Goal: Task Accomplishment & Management: Use online tool/utility

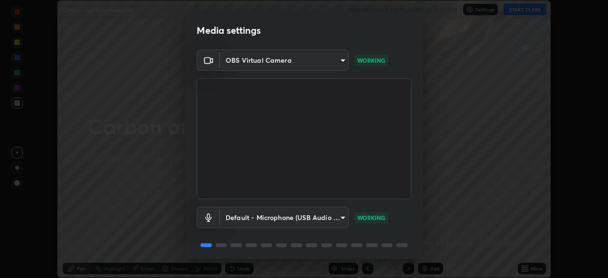
scroll to position [34, 0]
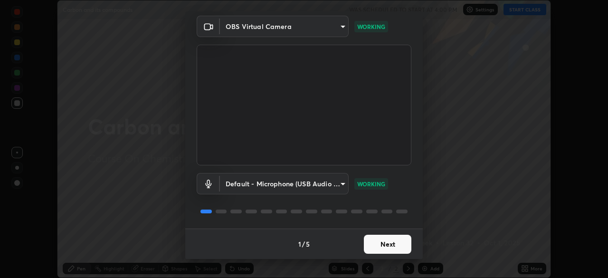
click at [385, 246] on button "Next" at bounding box center [388, 244] width 48 height 19
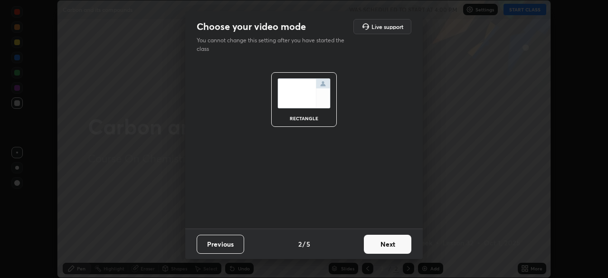
click at [387, 248] on button "Next" at bounding box center [388, 244] width 48 height 19
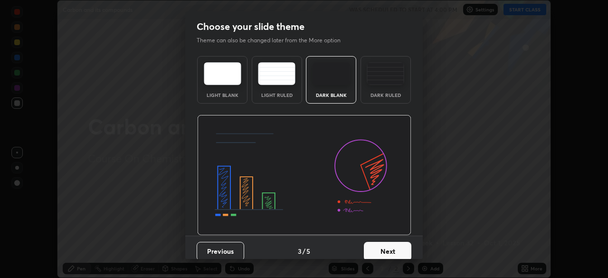
click at [387, 252] on button "Next" at bounding box center [388, 251] width 48 height 19
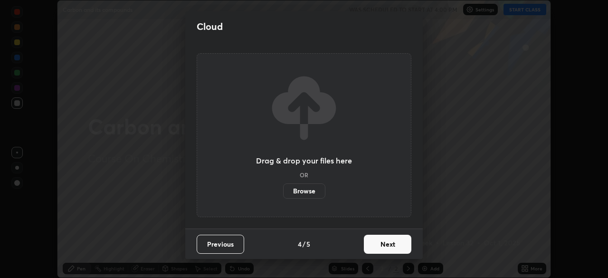
click at [386, 244] on button "Next" at bounding box center [388, 244] width 48 height 19
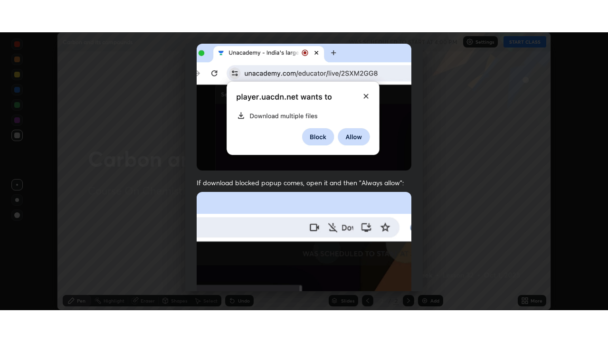
scroll to position [228, 0]
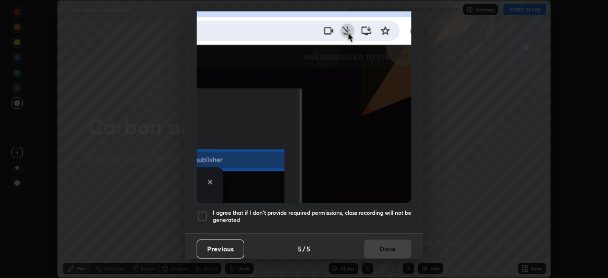
click at [204, 211] on div at bounding box center [202, 216] width 11 height 11
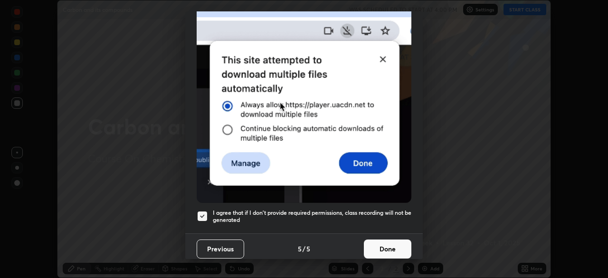
click at [385, 247] on button "Done" at bounding box center [388, 249] width 48 height 19
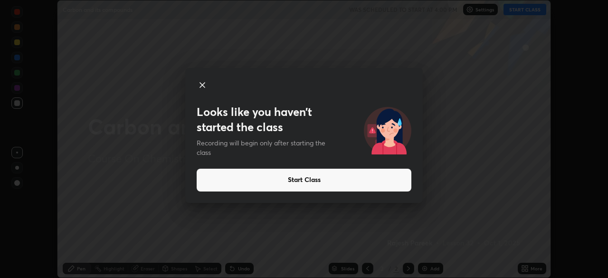
click at [467, 115] on div "Looks like you haven’t started the class Recording will begin only after starti…" at bounding box center [304, 139] width 608 height 278
click at [324, 180] on button "Start Class" at bounding box center [304, 180] width 215 height 23
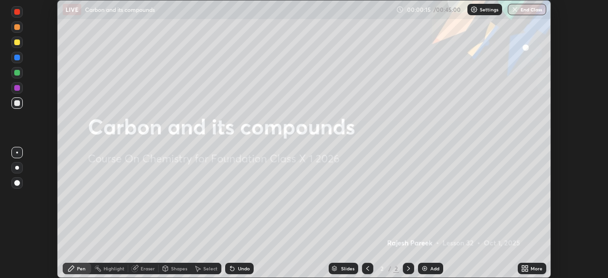
click at [18, 168] on div at bounding box center [17, 168] width 4 height 4
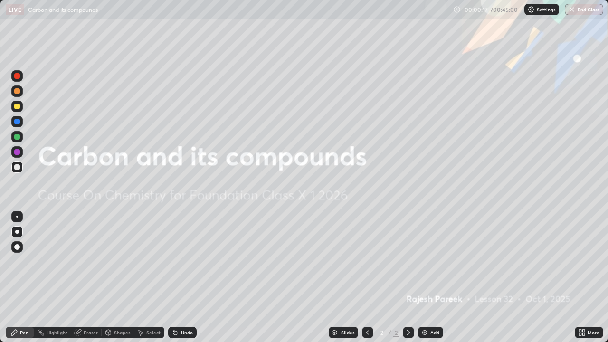
scroll to position [342, 608]
click at [423, 278] on img at bounding box center [425, 333] width 8 height 8
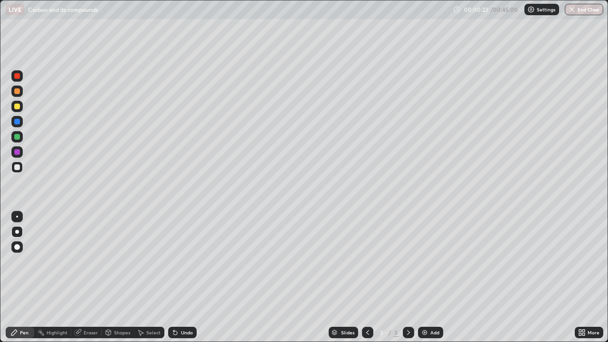
click at [17, 94] on div at bounding box center [17, 91] width 6 height 6
click at [17, 232] on div at bounding box center [17, 232] width 4 height 4
click at [184, 278] on div "Undo" at bounding box center [187, 332] width 12 height 5
click at [186, 278] on div "Undo" at bounding box center [187, 332] width 12 height 5
click at [19, 188] on div "Erase all" at bounding box center [17, 171] width 23 height 304
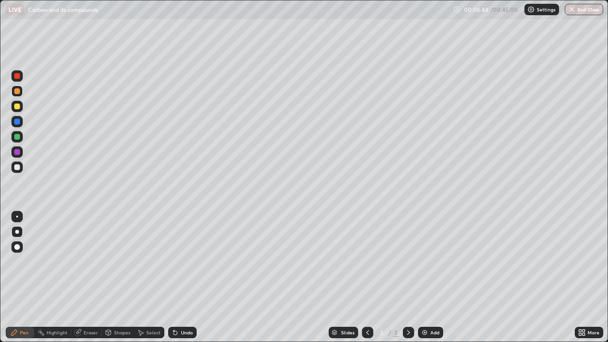
click at [18, 187] on div "Erase all" at bounding box center [17, 171] width 23 height 304
click at [17, 139] on div at bounding box center [17, 137] width 6 height 6
click at [494, 278] on div "Slides 3 / 3 Add" at bounding box center [386, 332] width 378 height 19
click at [422, 278] on img at bounding box center [425, 333] width 8 height 8
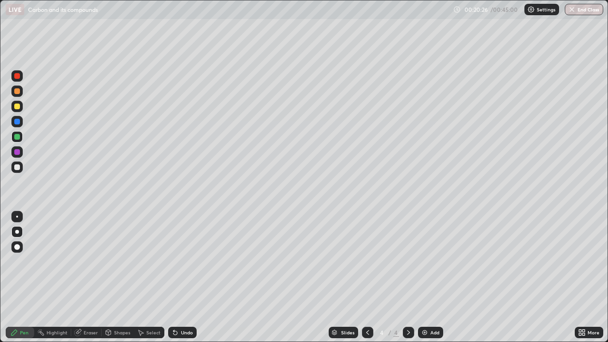
click at [18, 107] on div at bounding box center [17, 107] width 6 height 6
click at [423, 278] on img at bounding box center [425, 333] width 8 height 8
click at [18, 91] on div at bounding box center [17, 91] width 6 height 6
click at [17, 106] on div at bounding box center [17, 107] width 6 height 6
click at [18, 135] on div at bounding box center [17, 137] width 6 height 6
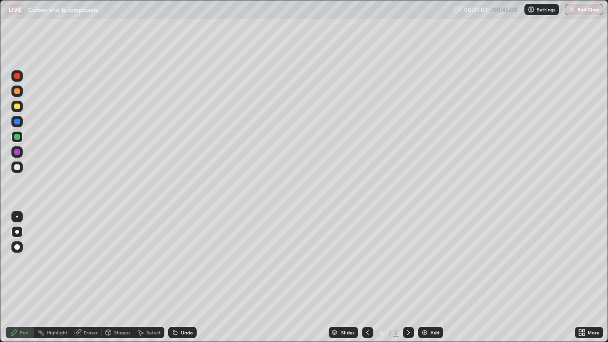
click at [183, 278] on div "Undo" at bounding box center [182, 332] width 29 height 11
click at [17, 106] on div at bounding box center [17, 107] width 6 height 6
click at [177, 278] on icon at bounding box center [176, 333] width 8 height 8
click at [425, 278] on img at bounding box center [425, 333] width 8 height 8
click at [0, 254] on div "Setting up your live class" at bounding box center [304, 171] width 608 height 342
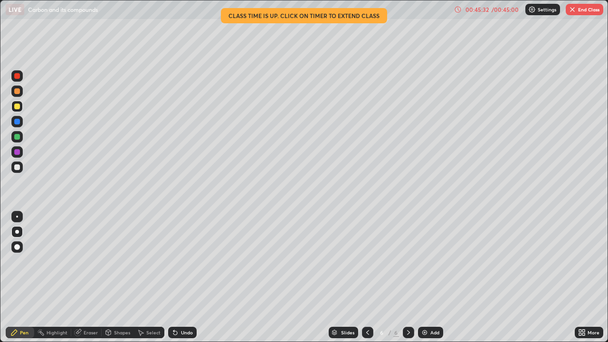
click at [186, 278] on div "Undo" at bounding box center [187, 332] width 12 height 5
click at [185, 278] on div "Undo" at bounding box center [187, 332] width 12 height 5
click at [189, 278] on div "Undo" at bounding box center [187, 332] width 12 height 5
click at [184, 278] on div "Undo" at bounding box center [187, 332] width 12 height 5
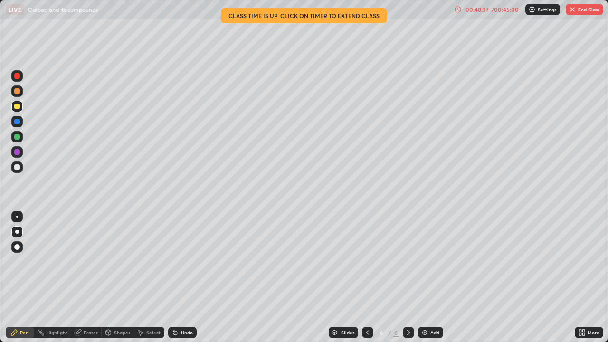
click at [582, 13] on button "End Class" at bounding box center [585, 9] width 38 height 11
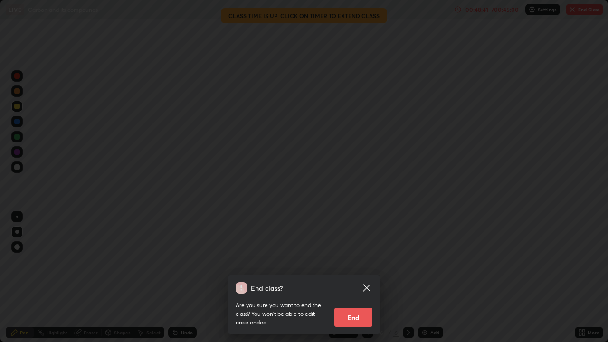
click at [356, 278] on button "End" at bounding box center [354, 317] width 38 height 19
